Goal: Information Seeking & Learning: Understand process/instructions

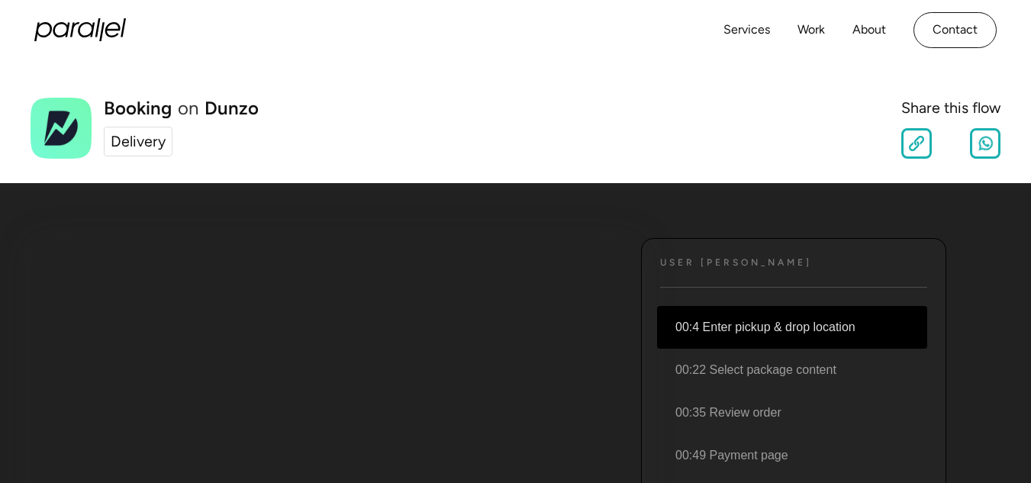
click at [759, 330] on li "00:4 Enter pickup & drop location" at bounding box center [792, 327] width 270 height 43
click at [785, 327] on li "00:4 Enter pickup & drop location" at bounding box center [792, 327] width 270 height 43
click at [751, 34] on link "Services" at bounding box center [747, 30] width 47 height 22
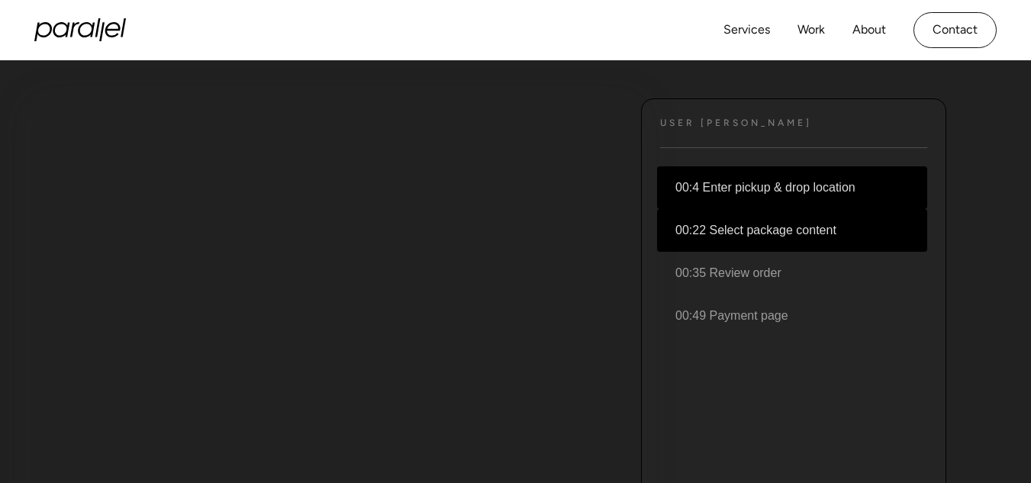
scroll to position [153, 0]
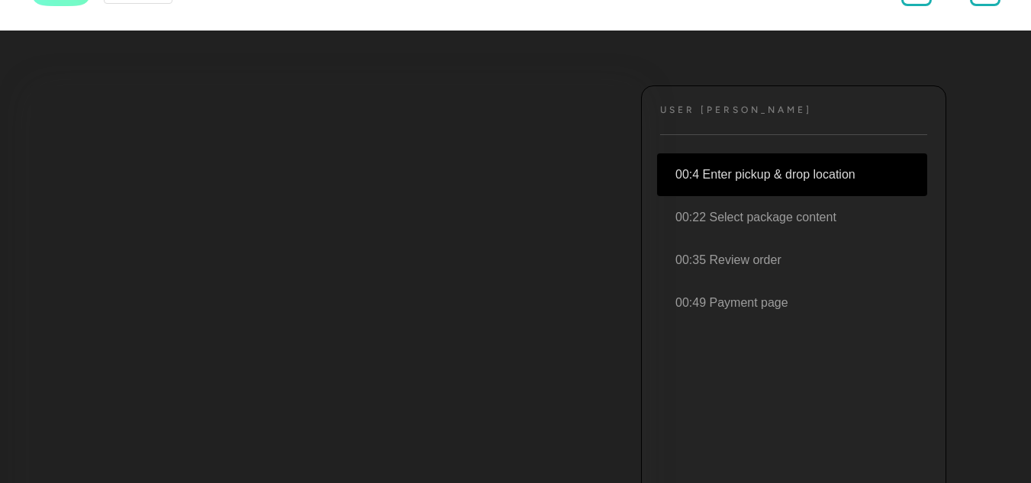
click at [799, 167] on li "00:4 Enter pickup & drop location" at bounding box center [792, 174] width 270 height 43
click at [722, 166] on li "00:4 Enter pickup & drop location" at bounding box center [792, 174] width 270 height 43
click at [707, 117] on div "User [PERSON_NAME] Text 00:4 Enter pickup & drop location 00:22 Select package …" at bounding box center [793, 314] width 305 height 458
click at [685, 107] on h4 "User [PERSON_NAME]" at bounding box center [736, 110] width 152 height 11
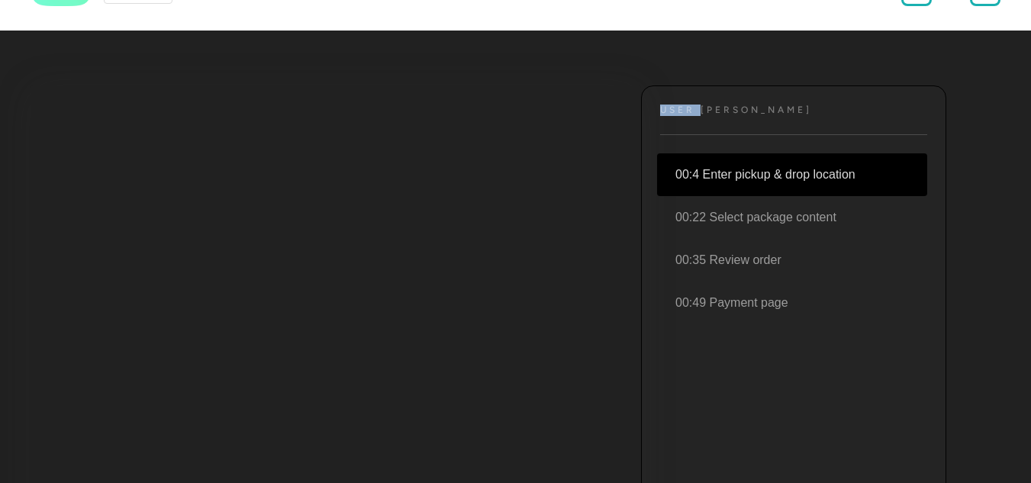
click at [685, 107] on h4 "User [PERSON_NAME]" at bounding box center [736, 110] width 152 height 11
click at [761, 112] on h4 "User [PERSON_NAME]" at bounding box center [736, 110] width 152 height 11
click at [786, 123] on div "User [PERSON_NAME] Text 00:4 Enter pickup & drop location 00:22 Select package …" at bounding box center [793, 314] width 305 height 458
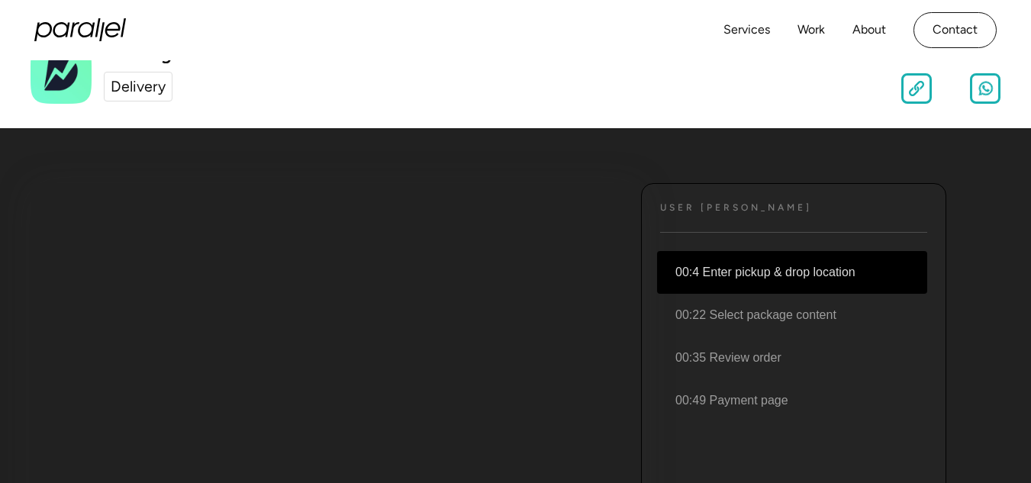
scroll to position [0, 0]
